Goal: Task Accomplishment & Management: Manage account settings

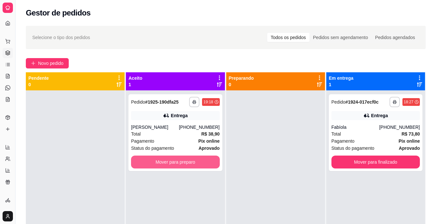
click at [204, 162] on button "Mover para preparo" at bounding box center [175, 162] width 89 height 13
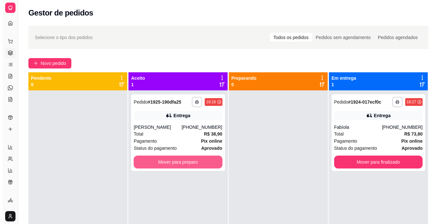
scroll to position [13, 0]
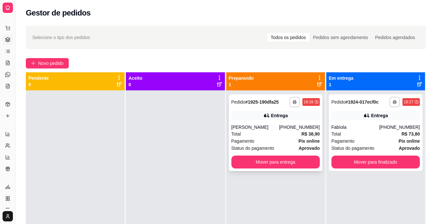
click at [279, 126] on div "[PERSON_NAME]" at bounding box center [256, 127] width 48 height 6
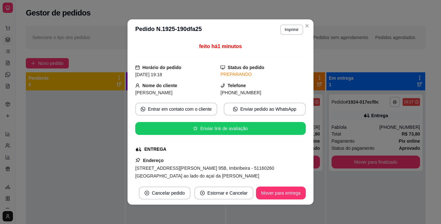
scroll to position [41, 0]
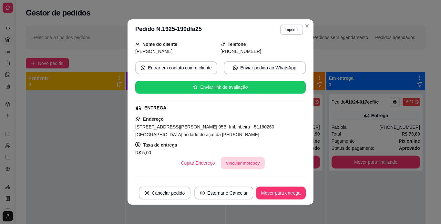
click at [240, 164] on button "Vincular motoboy" at bounding box center [243, 163] width 44 height 13
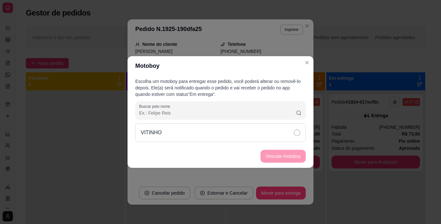
click at [266, 136] on div "VITINHO" at bounding box center [220, 132] width 171 height 19
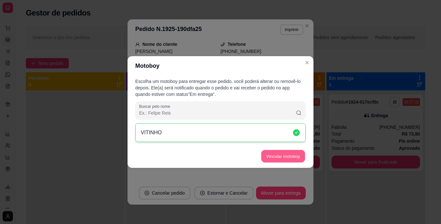
click at [263, 155] on button "Vincular motoboy" at bounding box center [283, 156] width 44 height 13
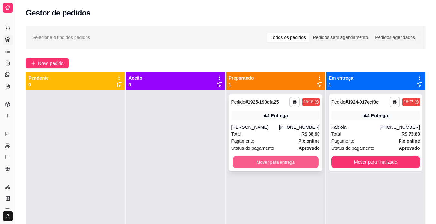
click at [269, 165] on button "Mover para entrega" at bounding box center [276, 162] width 86 height 13
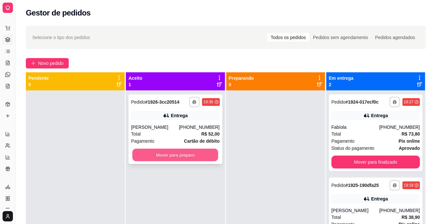
click at [203, 158] on button "Mover para preparo" at bounding box center [175, 155] width 86 height 13
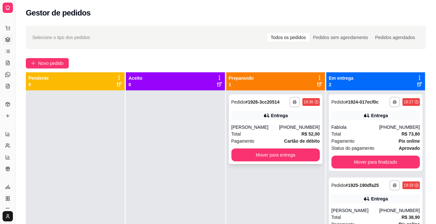
click at [257, 100] on strong "# 1926-3cc20514" at bounding box center [263, 102] width 34 height 5
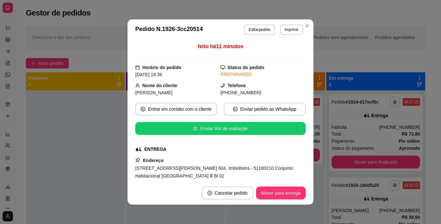
click at [306, 152] on div "feito há 11 minutos Horário do pedido [DATE] 19:36 Status do pedido PREPARANDO …" at bounding box center [221, 110] width 186 height 141
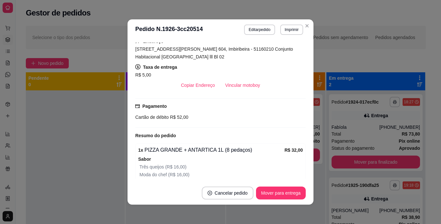
click at [233, 94] on div "feito há 11 minutos Horário do pedido [DATE] 19:36 Status do pedido PREPARANDO …" at bounding box center [220, 111] width 171 height 136
click at [234, 91] on button "Vincular motoboy" at bounding box center [243, 85] width 44 height 13
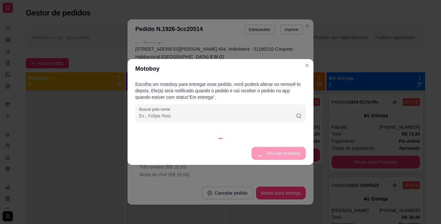
click at [205, 131] on div "Escolha um motoboy para entregar esse pedido, você poderá alterar ou removê-lo …" at bounding box center [221, 110] width 186 height 63
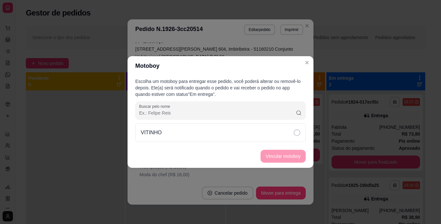
click at [201, 133] on div "VITINHO" at bounding box center [220, 132] width 171 height 19
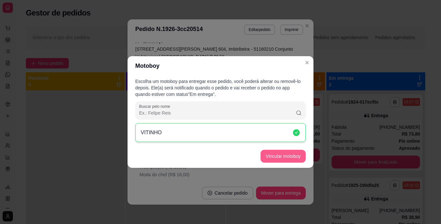
click at [291, 154] on button "Vincular motoboy" at bounding box center [283, 156] width 45 height 13
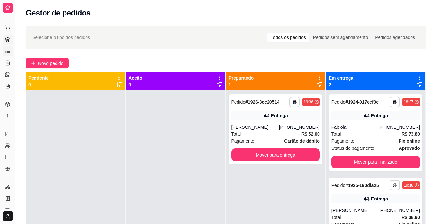
click at [11, 49] on link "Lista de Pedidos" at bounding box center [8, 51] width 10 height 10
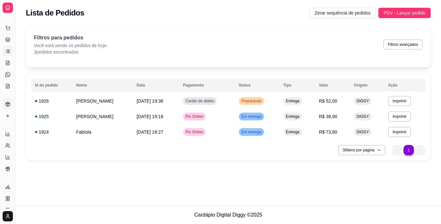
click at [8, 105] on icon at bounding box center [7, 104] width 5 height 5
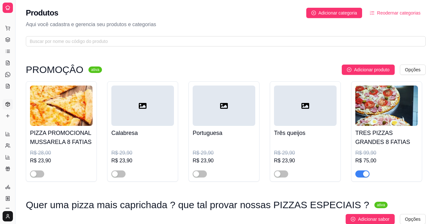
click at [405, 110] on img at bounding box center [387, 106] width 63 height 40
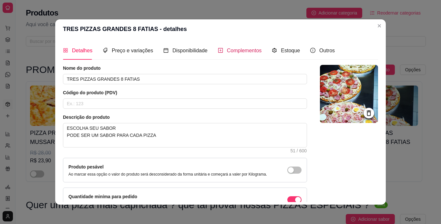
click at [245, 52] on span "Complementos" at bounding box center [244, 50] width 35 height 5
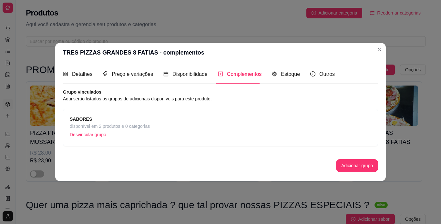
click at [149, 121] on span "SABORES" at bounding box center [110, 119] width 80 height 7
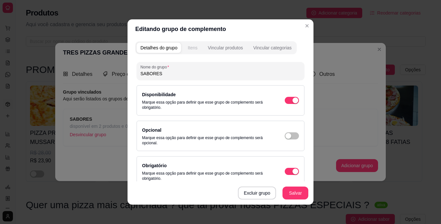
click at [191, 50] on div "Itens" at bounding box center [193, 48] width 10 height 6
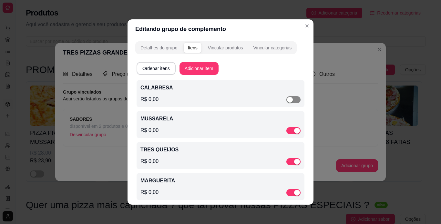
click at [293, 98] on span "button" at bounding box center [294, 99] width 14 height 7
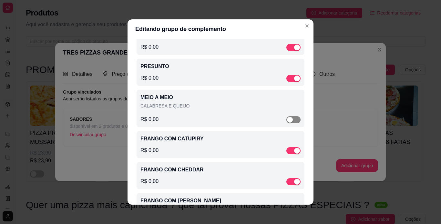
click at [289, 122] on span "button" at bounding box center [294, 119] width 14 height 7
click at [287, 151] on span "button" at bounding box center [294, 150] width 14 height 7
click at [294, 183] on div "button" at bounding box center [297, 182] width 6 height 6
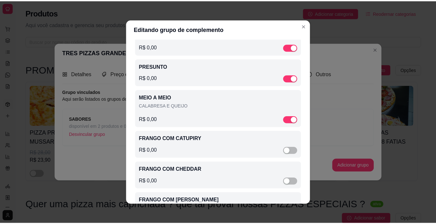
scroll to position [174, 0]
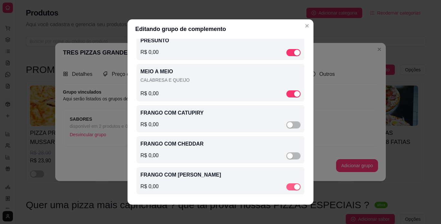
click at [287, 186] on button "button" at bounding box center [294, 186] width 14 height 7
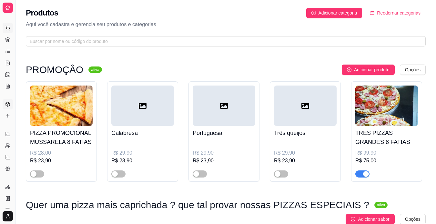
click at [9, 29] on icon at bounding box center [7, 27] width 4 height 3
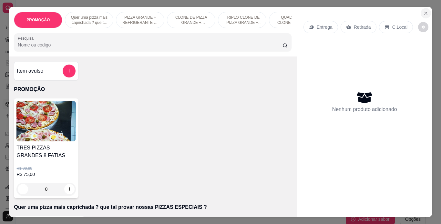
click at [424, 11] on icon "Close" at bounding box center [426, 13] width 5 height 5
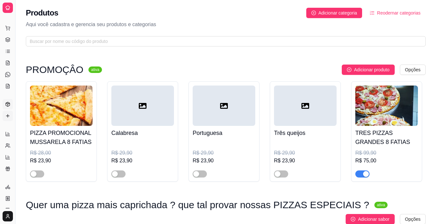
click at [9, 115] on icon at bounding box center [7, 115] width 5 height 5
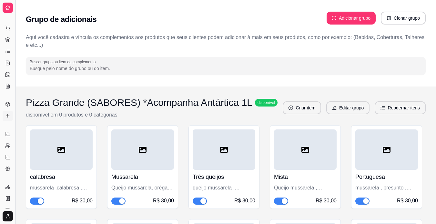
click at [15, 74] on button "Toggle Sidebar" at bounding box center [15, 112] width 5 height 224
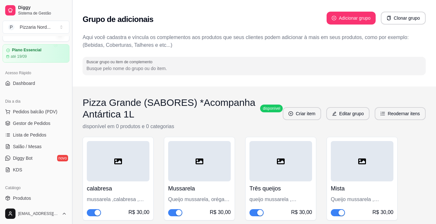
scroll to position [56, 0]
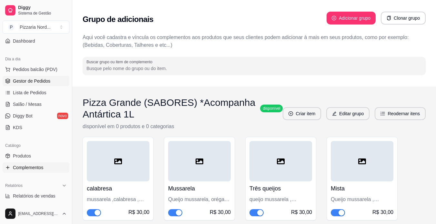
click at [34, 80] on span "Gestor de Pedidos" at bounding box center [31, 81] width 37 height 6
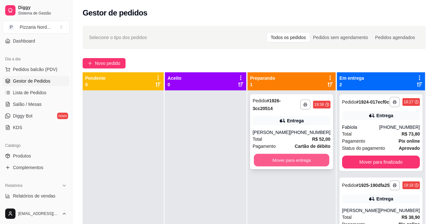
click at [295, 161] on button "Mover para entrega" at bounding box center [292, 160] width 76 height 13
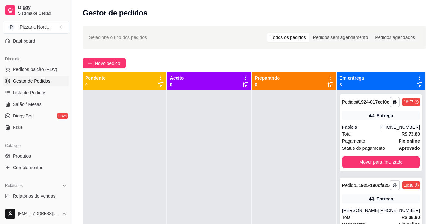
scroll to position [74, 0]
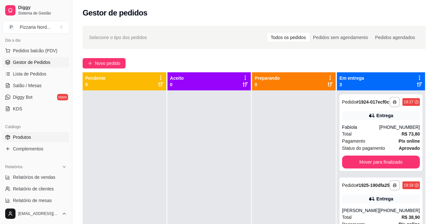
click at [14, 137] on span "Produtos" at bounding box center [22, 137] width 18 height 6
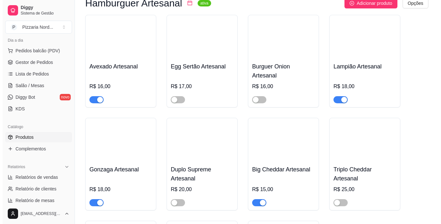
scroll to position [2170, 0]
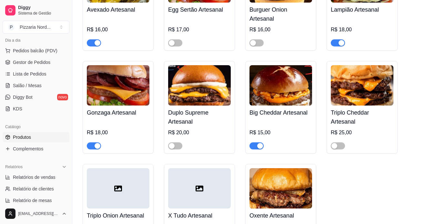
click at [293, 140] on div "R$ 15,00" at bounding box center [281, 135] width 63 height 30
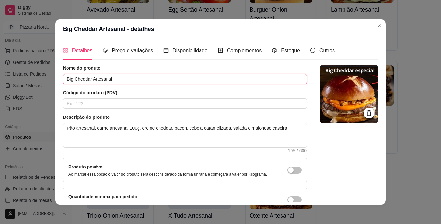
click at [121, 80] on input "Big Cheddar Artesanal" at bounding box center [185, 79] width 244 height 10
type input "Big CREMOSO ARTESANAL"
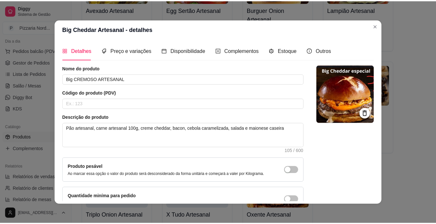
scroll to position [39, 0]
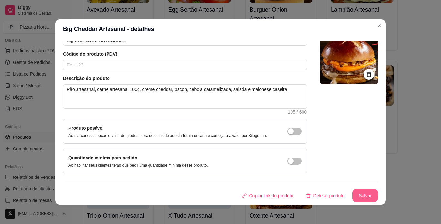
click at [359, 200] on button "Salvar" at bounding box center [365, 195] width 26 height 13
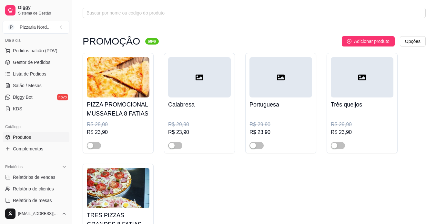
scroll to position [0, 0]
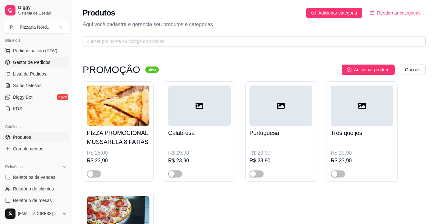
click at [34, 62] on span "Gestor de Pedidos" at bounding box center [31, 62] width 37 height 6
